Goal: Information Seeking & Learning: Learn about a topic

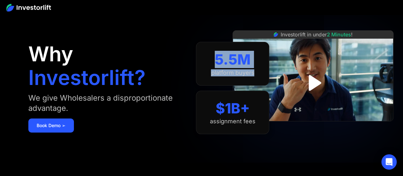
drag, startPoint x: 216, startPoint y: 56, endPoint x: 257, endPoint y: 72, distance: 44.3
click at [257, 72] on div "5.5M platform buyers" at bounding box center [232, 63] width 73 height 43
click at [308, 81] on img "open lightbox" at bounding box center [313, 82] width 39 height 39
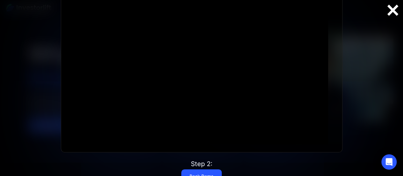
click at [393, 12] on div at bounding box center [393, 10] width 20 height 13
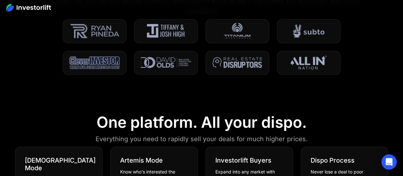
scroll to position [273, 0]
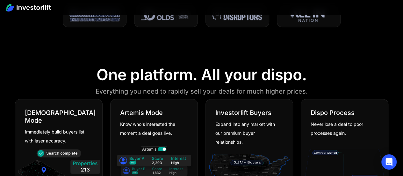
click at [170, 77] on div "One platform. All your dispo." at bounding box center [202, 74] width 210 height 18
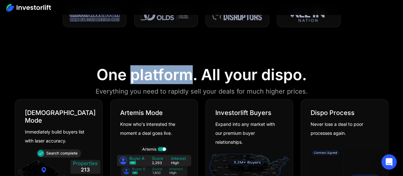
click at [170, 77] on div "One platform. All your dispo." at bounding box center [202, 74] width 210 height 18
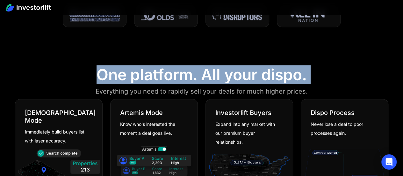
click at [170, 77] on div "One platform. All your dispo." at bounding box center [202, 74] width 210 height 18
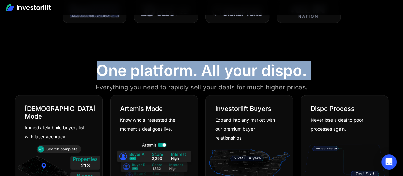
scroll to position [278, 0]
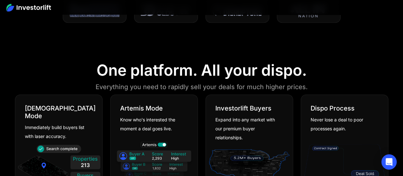
click at [161, 83] on div "Everything you need to rapidly sell your deals for much higher prices." at bounding box center [202, 87] width 212 height 10
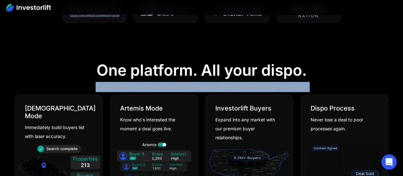
click at [161, 83] on div "Everything you need to rapidly sell your deals for much higher prices." at bounding box center [202, 87] width 212 height 10
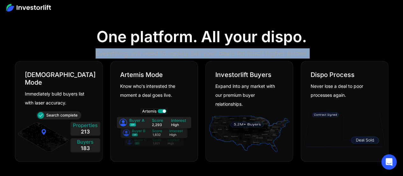
scroll to position [311, 0]
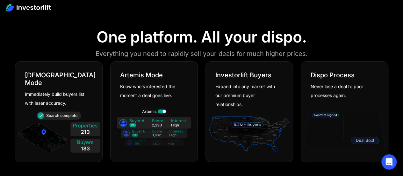
click at [38, 90] on div "Immediately build buyers list with laser accuracy." at bounding box center [56, 99] width 63 height 18
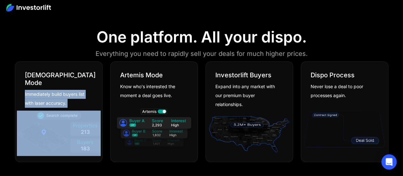
click at [38, 90] on div "Immediately build buyers list with laser accuracy." at bounding box center [56, 99] width 63 height 18
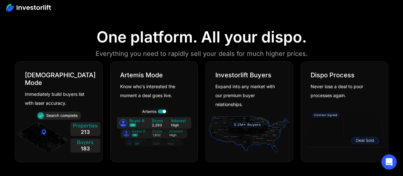
click at [238, 78] on div "Investorlift Buyers" at bounding box center [243, 75] width 56 height 8
click at [319, 74] on div "Dispo Process" at bounding box center [333, 75] width 44 height 8
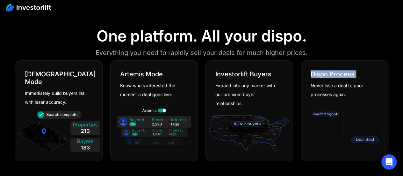
scroll to position [314, 0]
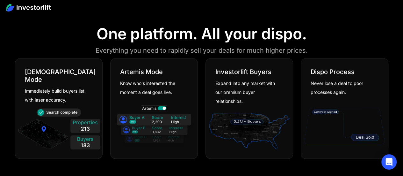
click at [319, 79] on div "Never lose a deal to poor processes again." at bounding box center [342, 88] width 63 height 18
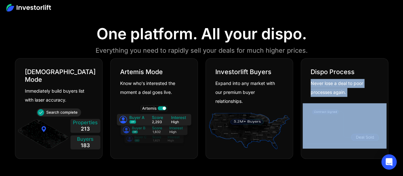
click at [319, 79] on div "Never lose a deal to poor processes again." at bounding box center [342, 88] width 63 height 18
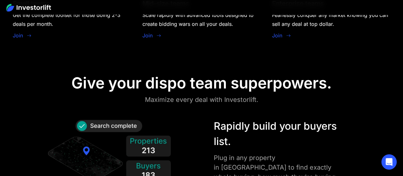
scroll to position [600, 0]
